Goal: Browse casually

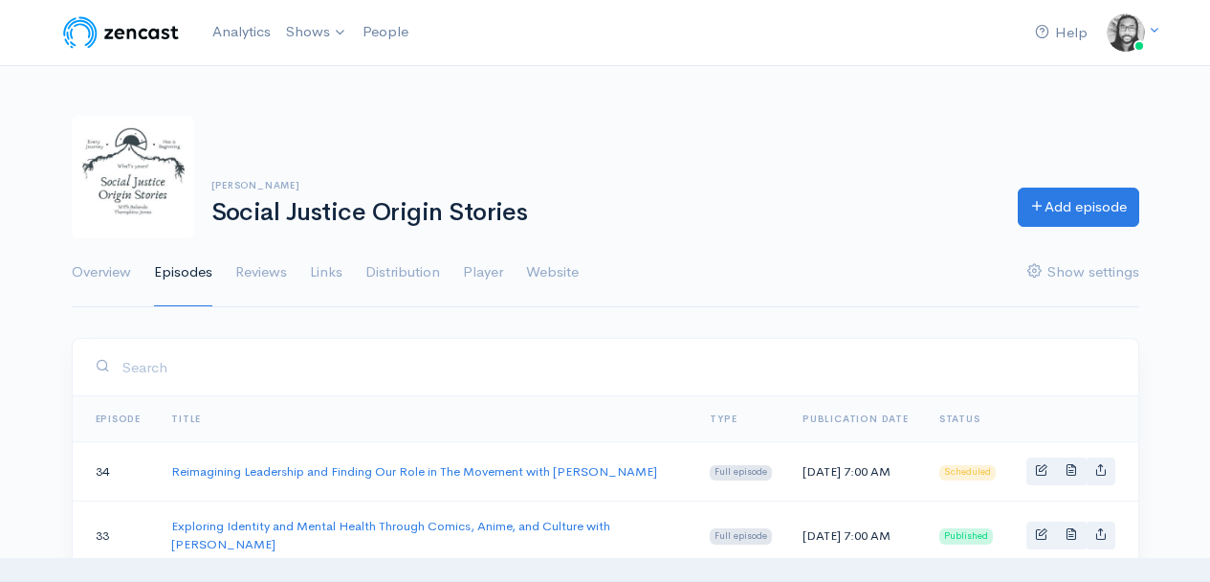
click at [784, 106] on div "[PERSON_NAME] Social Justice Origin Stories Add episode Overview Episodes Revie…" at bounding box center [606, 200] width 1068 height 215
